Goal: Task Accomplishment & Management: Manage account settings

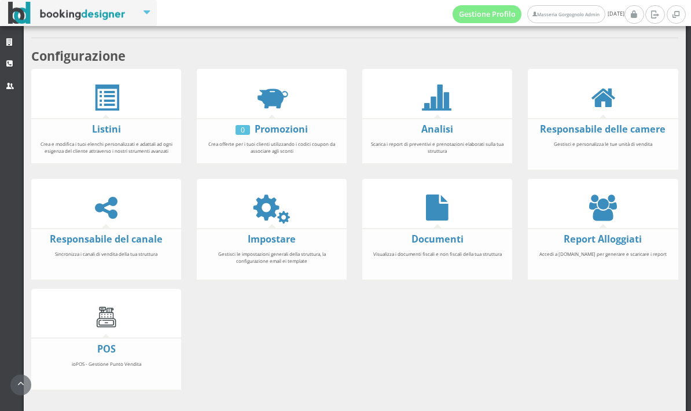
scroll to position [249, 0]
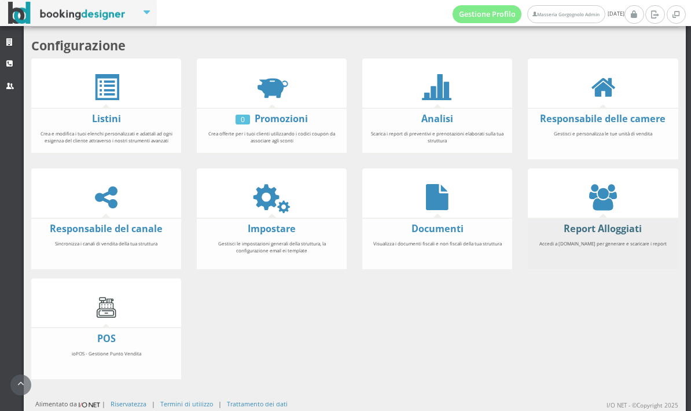
click at [597, 223] on font "Report Alloggiati" at bounding box center [602, 228] width 78 height 13
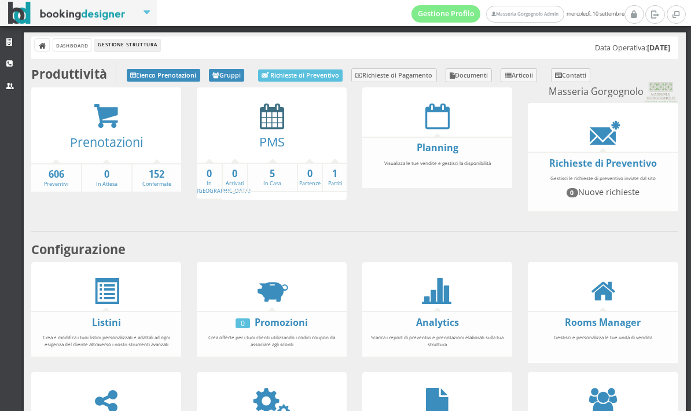
click at [271, 127] on icon at bounding box center [272, 116] width 24 height 26
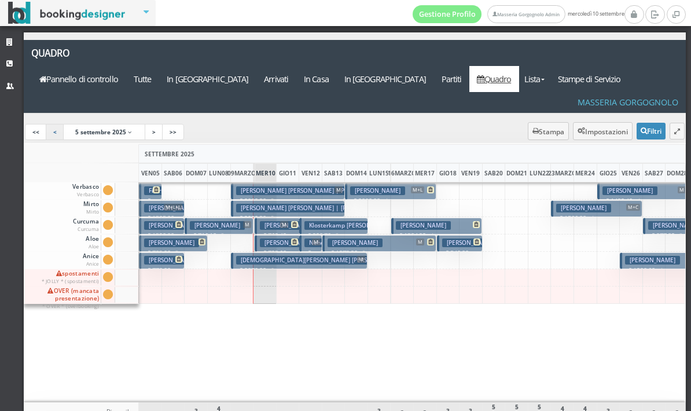
click at [56, 132] on font "<" at bounding box center [54, 132] width 3 height 8
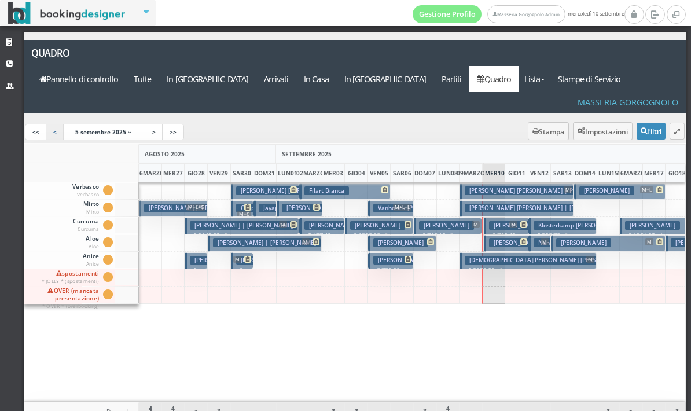
click at [60, 132] on link "<" at bounding box center [55, 132] width 19 height 16
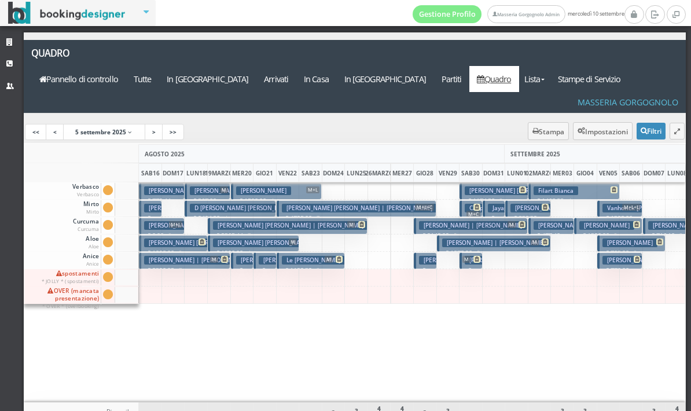
click at [249, 194] on font "Del Greco Andrea" at bounding box center [264, 190] width 46 height 8
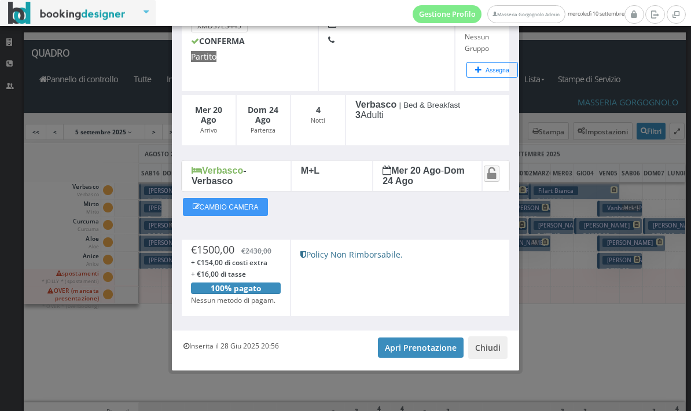
scroll to position [94, 0]
click at [407, 342] on font "Apri Prenotazione" at bounding box center [421, 347] width 72 height 11
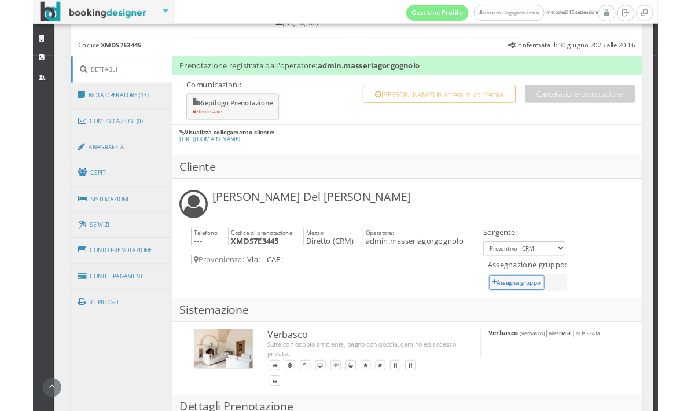
scroll to position [557, 0]
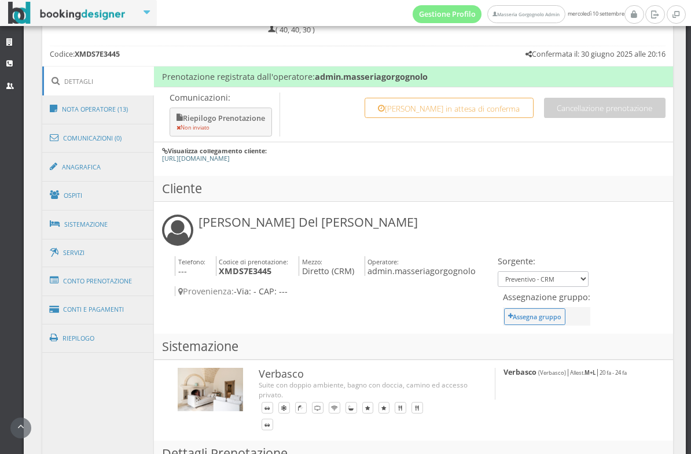
click at [230, 158] on font "https://masseriagorgognolo.praenoto.it/reserved-area/prenotazione?code=XMDS7E34…" at bounding box center [196, 158] width 68 height 9
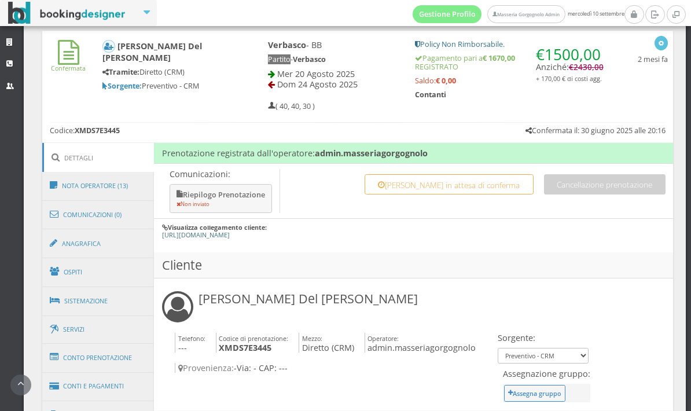
scroll to position [400, 0]
